Goal: Obtain resource: Obtain resource

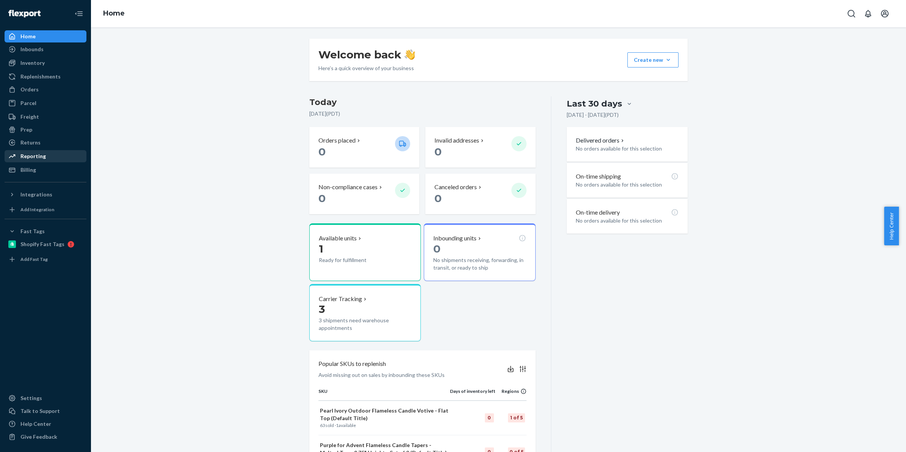
click at [48, 159] on div "Reporting" at bounding box center [45, 156] width 80 height 11
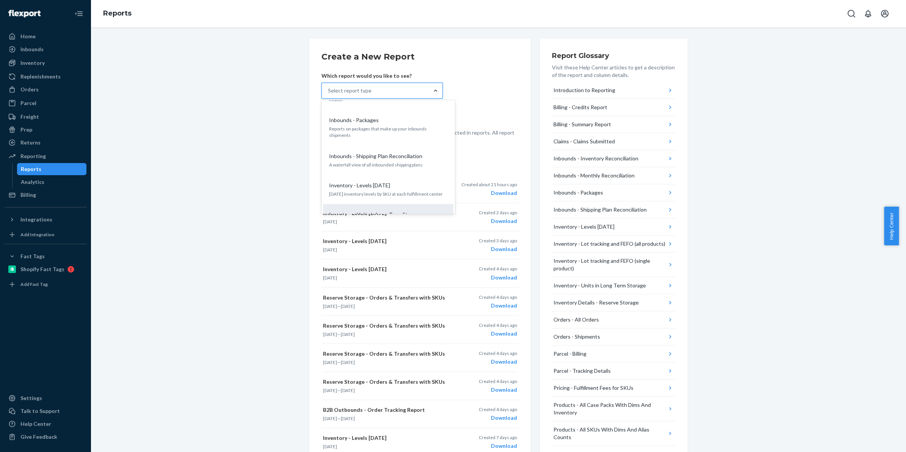
scroll to position [190, 0]
click at [404, 188] on p "[DATE] inventory levels by SKU at each fulfillment center" at bounding box center [388, 191] width 118 height 6
click at [329, 94] on input "option Inventory - Levels [DATE] focused, 9 of 25. 25 results available. Use Up…" at bounding box center [328, 91] width 1 height 8
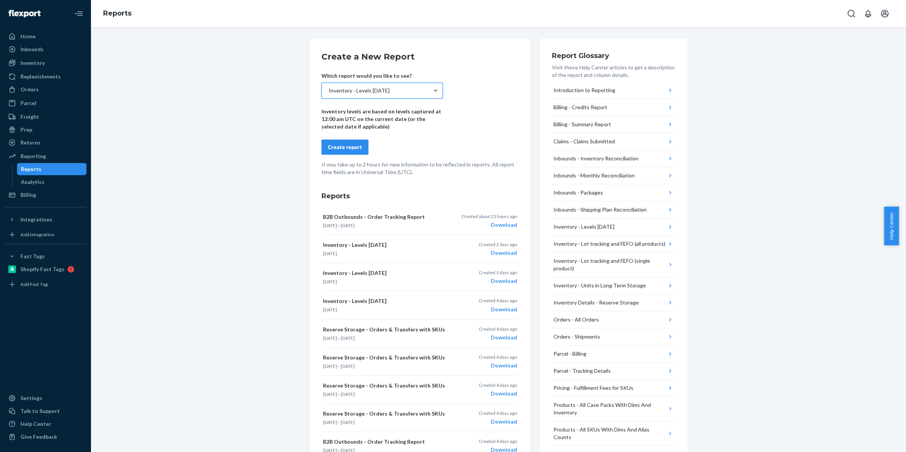
click at [353, 150] on div "Create report" at bounding box center [345, 147] width 34 height 8
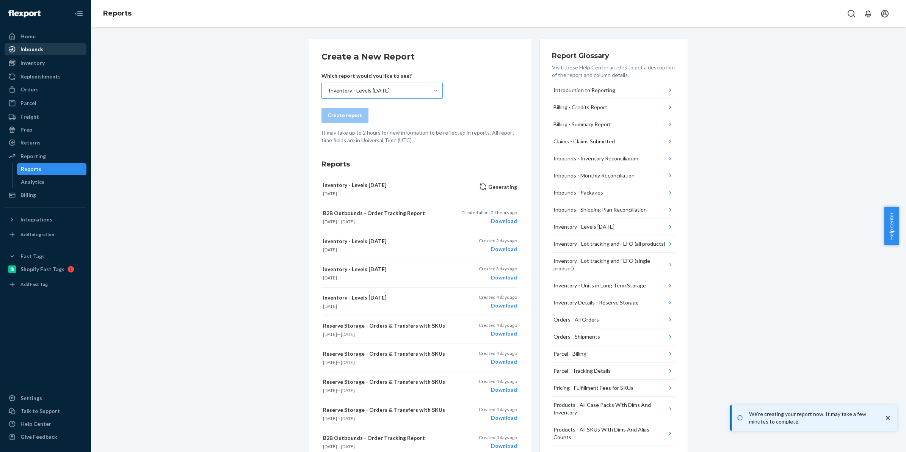
click at [36, 48] on div "Inbounds" at bounding box center [31, 49] width 23 height 8
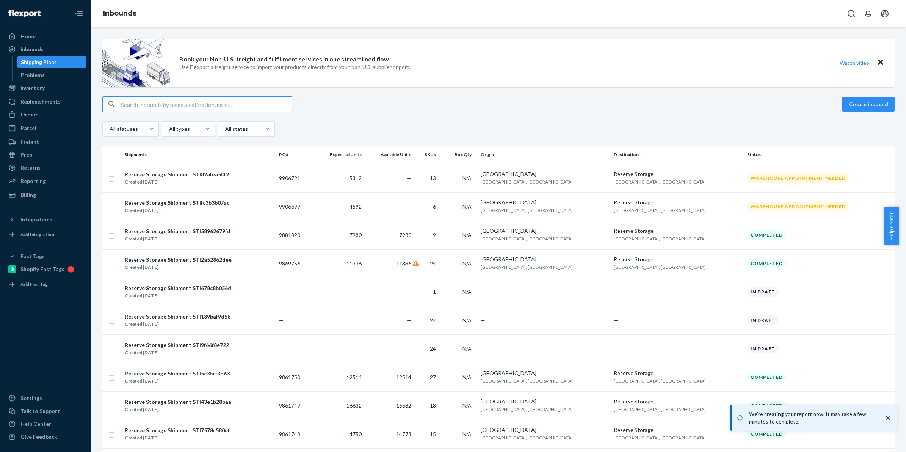
click at [171, 101] on input "text" at bounding box center [206, 104] width 171 height 15
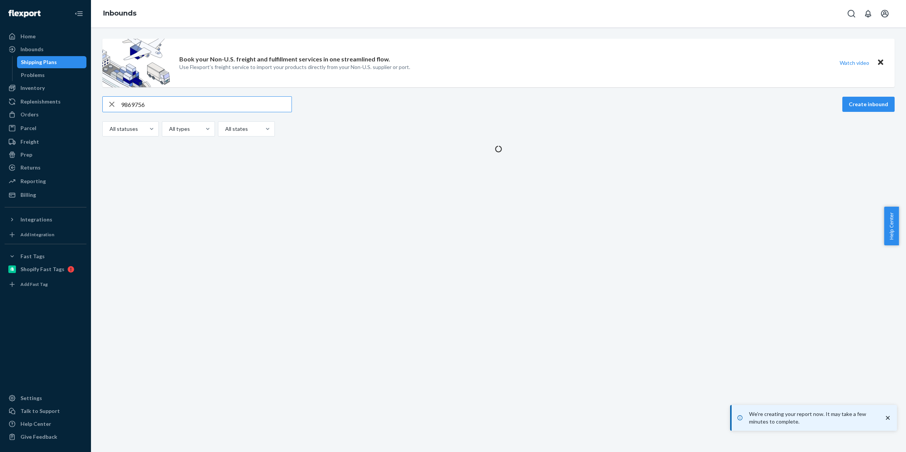
type input "9869756"
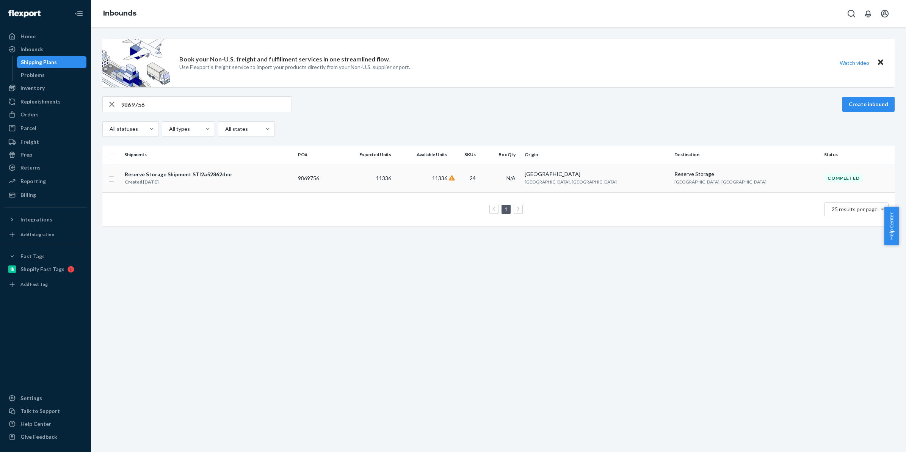
click at [190, 174] on div "Reserve Storage Shipment STI2a52862dee" at bounding box center [178, 175] width 107 height 8
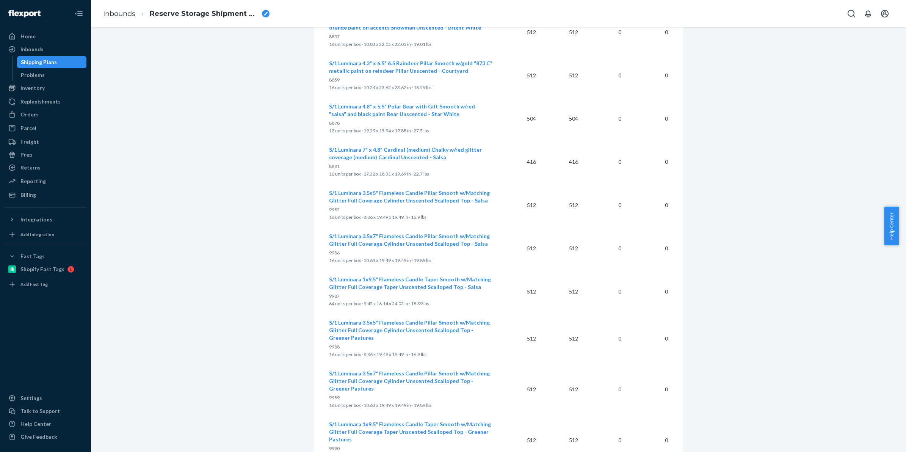
scroll to position [675, 0]
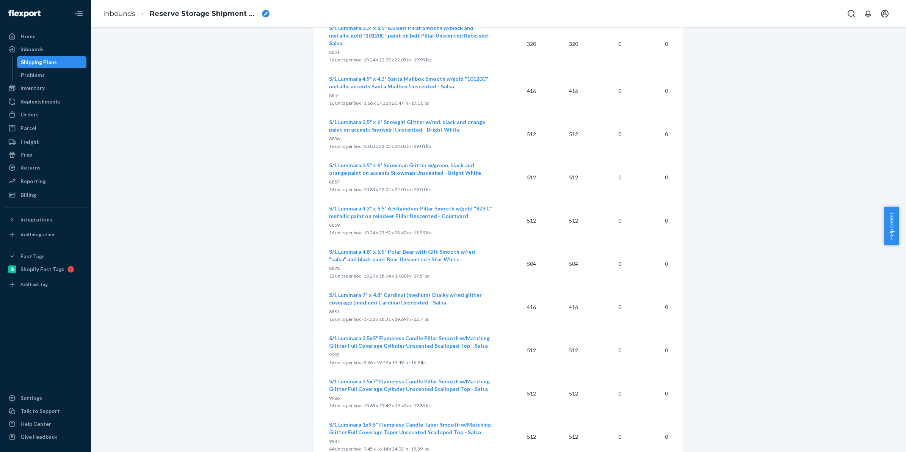
click at [633, 300] on td "0" at bounding box center [647, 306] width 41 height 43
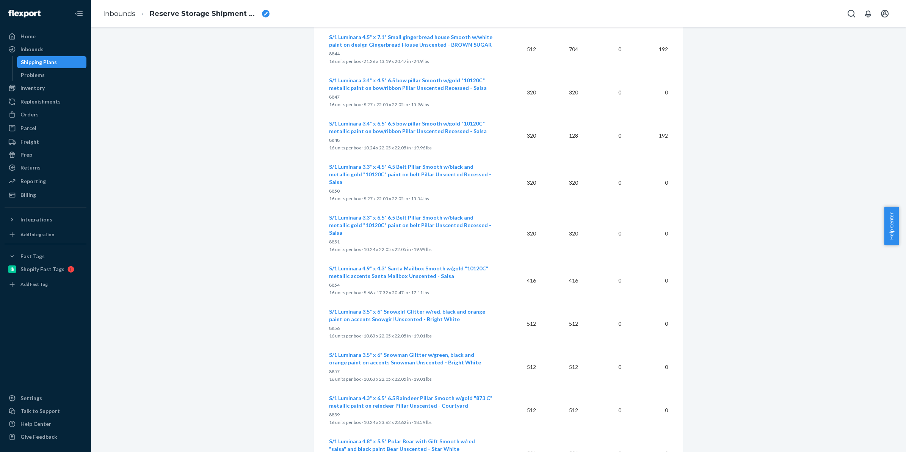
scroll to position [343, 0]
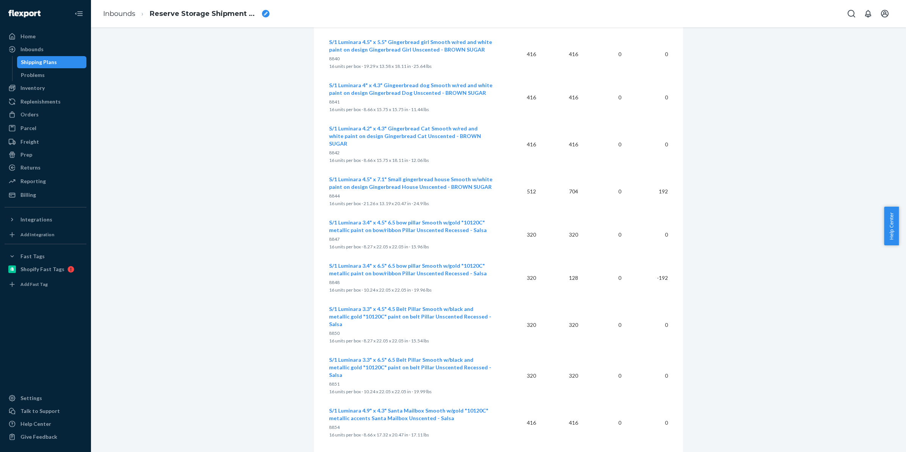
click at [783, 290] on div "Reserve Storage shipment Completed Shipment ID 1214019 Flexport PO# 9869756 Inb…" at bounding box center [499, 382] width 804 height 1367
click at [601, 277] on td "0" at bounding box center [605, 277] width 43 height 43
click at [766, 318] on div "Reserve Storage shipment Completed Shipment ID 1214019 Flexport PO# 9869756 Inb…" at bounding box center [499, 382] width 804 height 1367
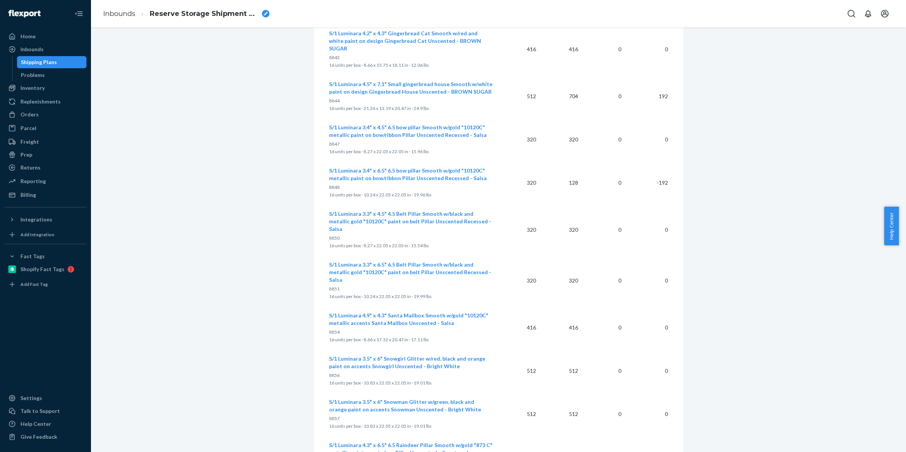
scroll to position [390, 0]
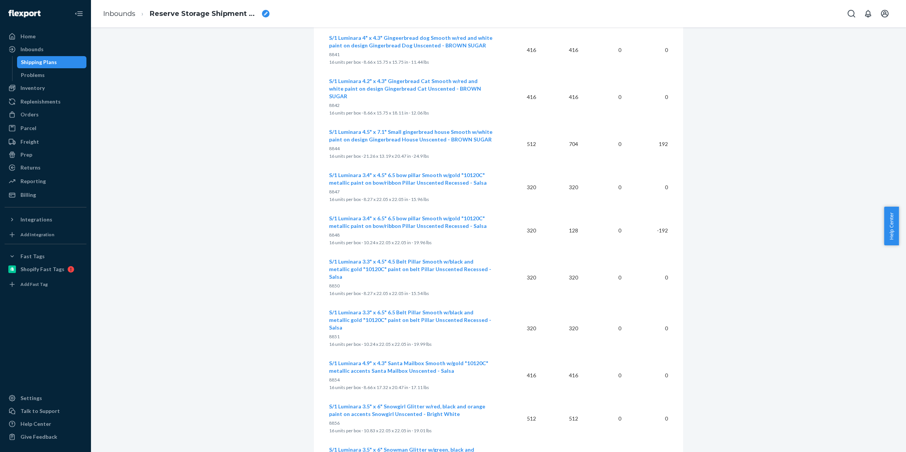
click at [736, 311] on div "Reserve Storage shipment Completed Shipment ID 1214019 Flexport PO# 9869756 Inb…" at bounding box center [499, 335] width 804 height 1367
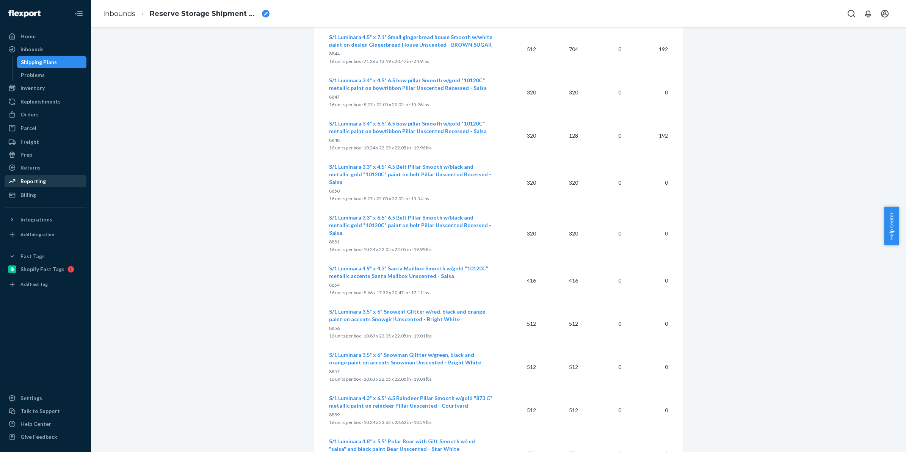
click at [45, 179] on div "Reporting" at bounding box center [45, 181] width 80 height 11
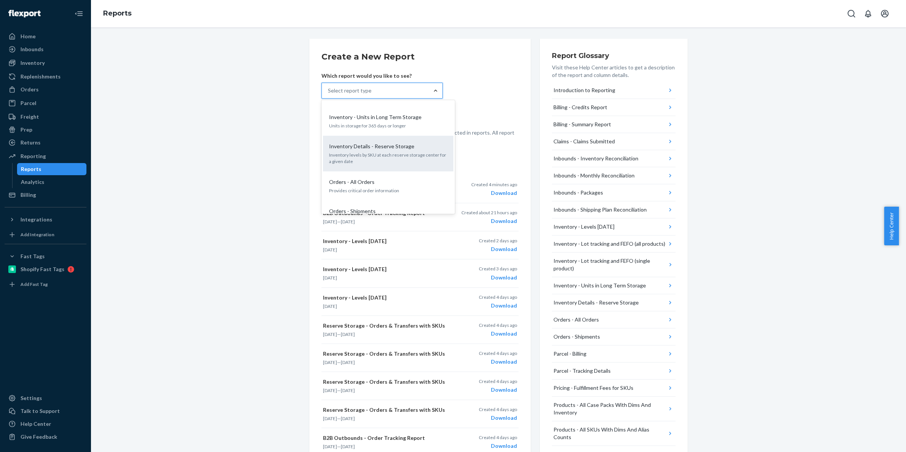
scroll to position [237, 0]
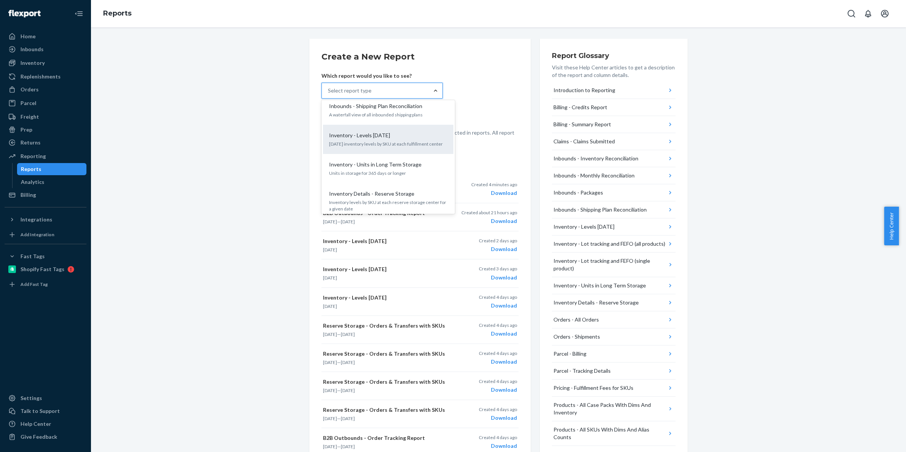
click at [389, 141] on p "[DATE] inventory levels by SKU at each fulfillment center" at bounding box center [388, 144] width 118 height 6
click at [329, 94] on input "option Inventory - Levels [DATE] focused, 9 of 25. 25 results available. Use Up…" at bounding box center [328, 91] width 1 height 8
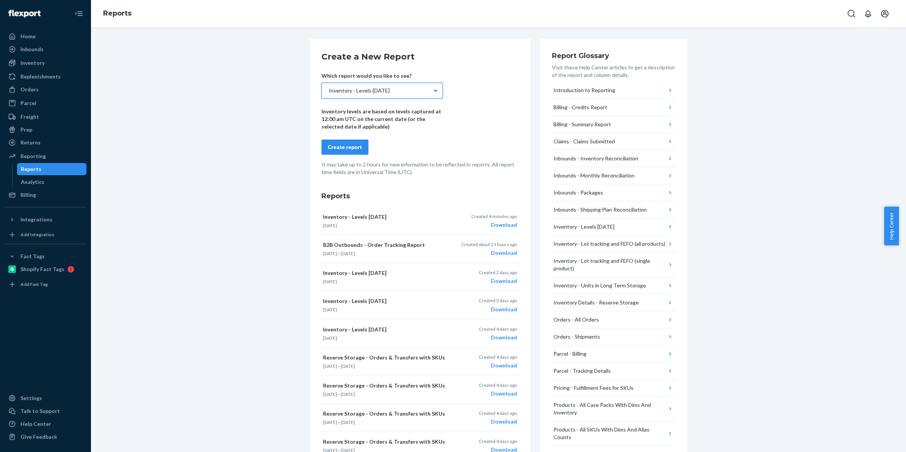
click at [346, 148] on div "Create report" at bounding box center [345, 147] width 34 height 8
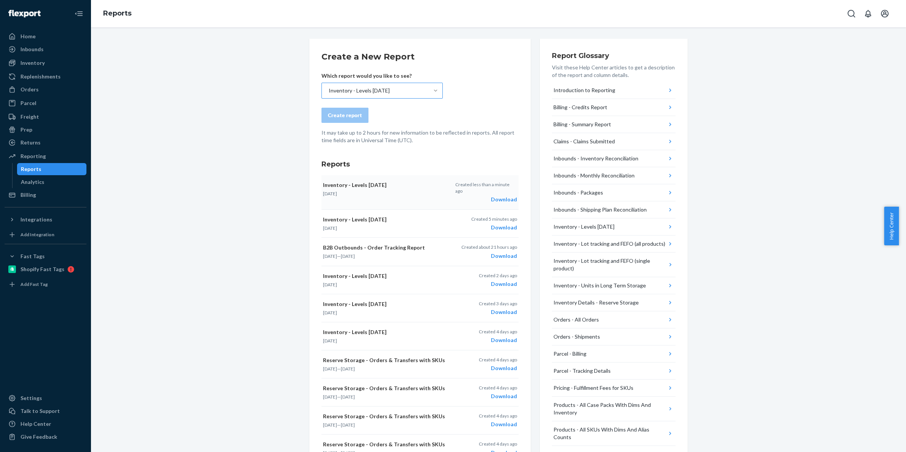
click at [493, 196] on div "Download" at bounding box center [486, 200] width 62 height 8
click at [508, 196] on div "Download" at bounding box center [486, 200] width 62 height 8
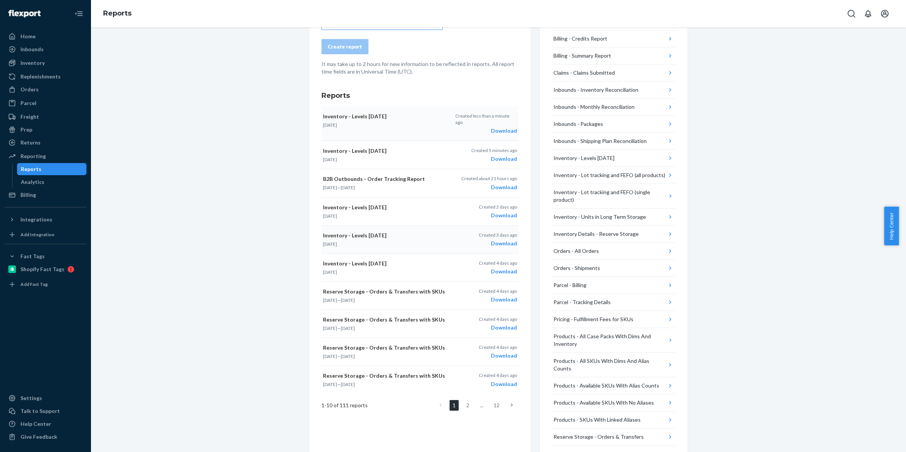
scroll to position [0, 0]
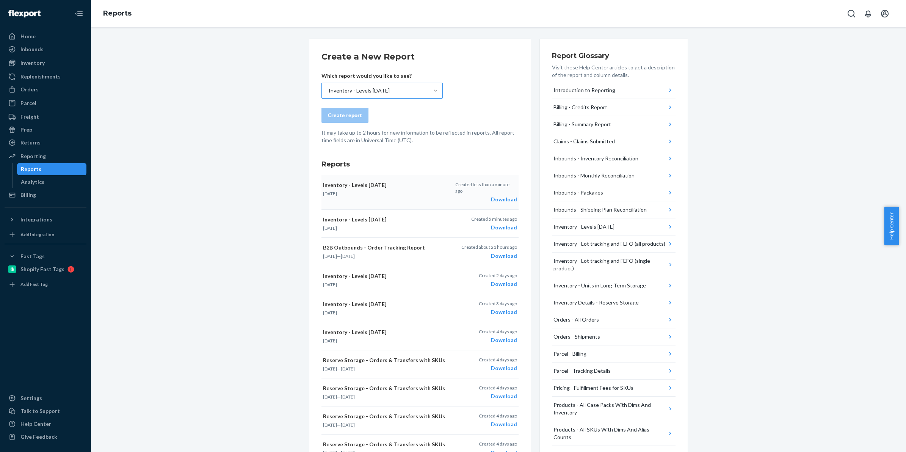
click at [187, 199] on div "Create a New Report Which report would you like to see? Inventory - Levels [DAT…" at bounding box center [499, 312] width 804 height 546
